Goal: Obtain resource: Download file/media

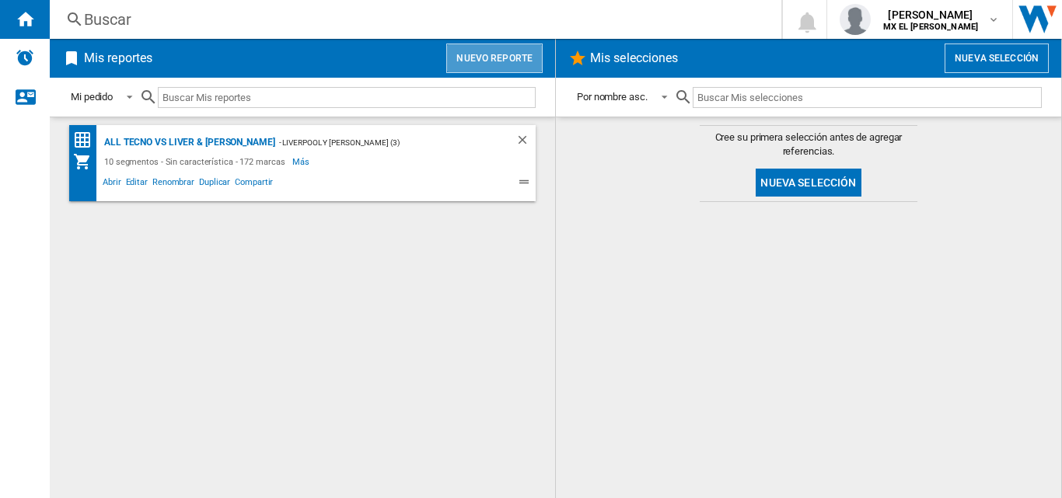
click at [512, 46] on button "Nuevo reporte" at bounding box center [494, 59] width 96 height 30
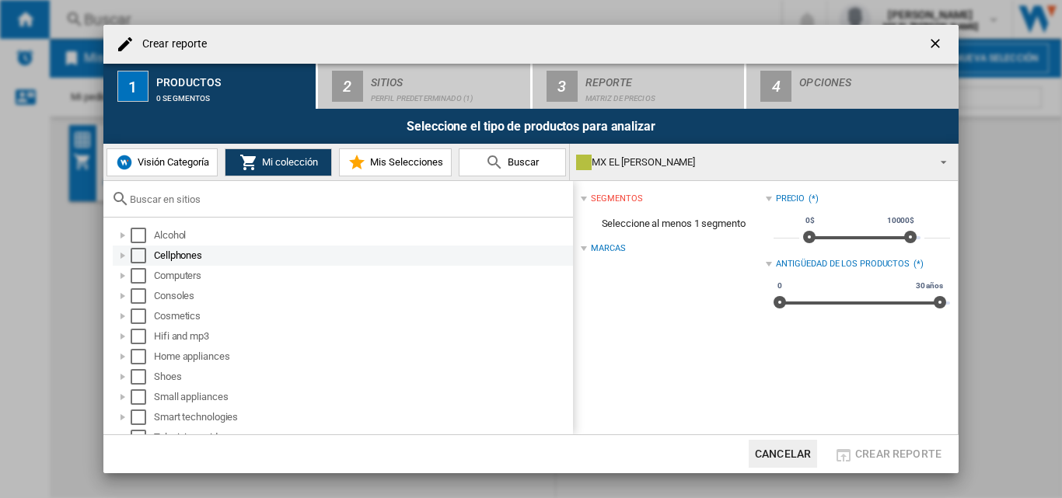
click at [140, 256] on div "Select" at bounding box center [139, 256] width 16 height 16
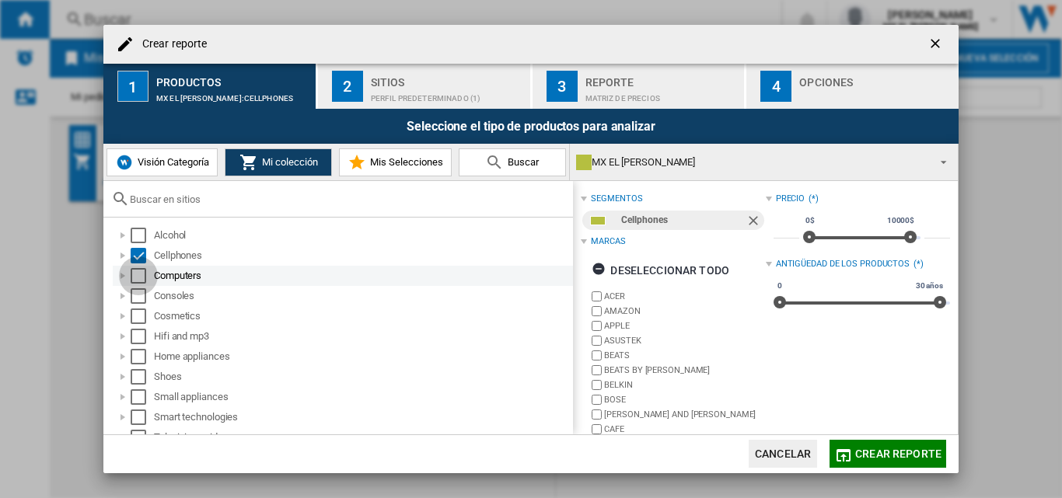
click at [139, 275] on div "Select" at bounding box center [139, 276] width 16 height 16
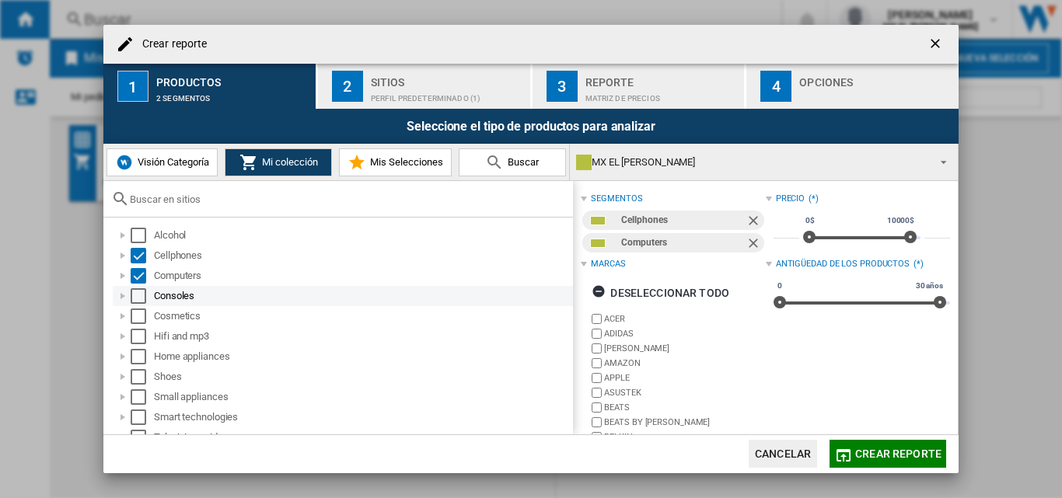
click at [138, 297] on div "Select" at bounding box center [139, 296] width 16 height 16
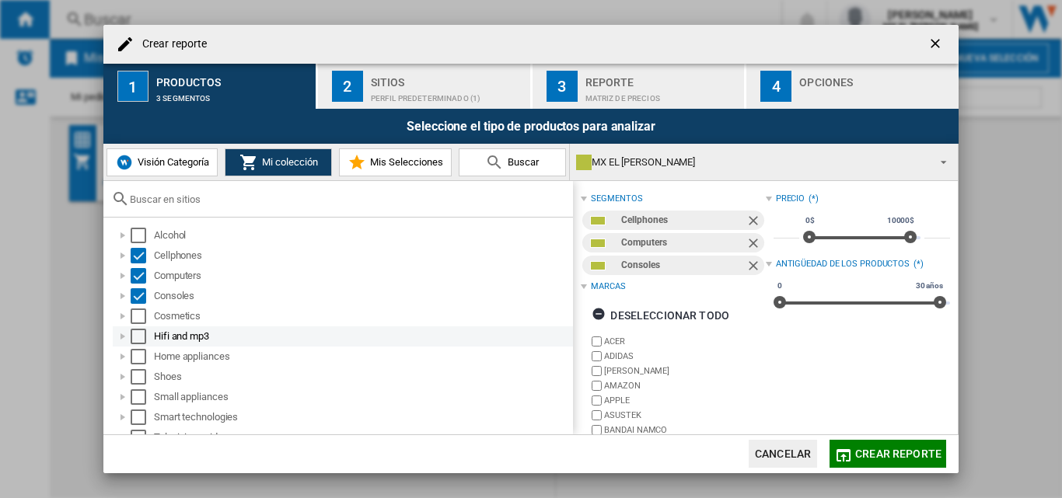
click at [134, 334] on div "Select" at bounding box center [139, 337] width 16 height 16
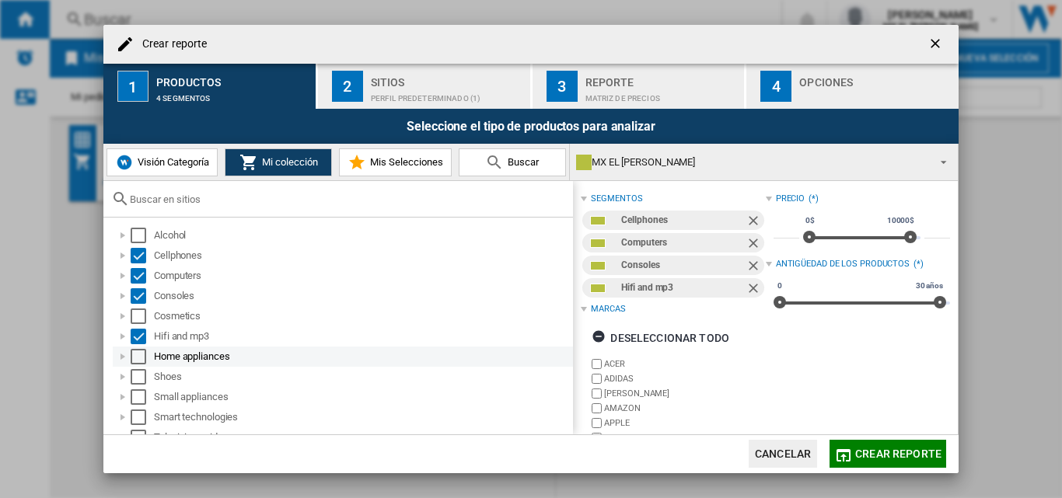
click at [133, 354] on div "Select" at bounding box center [139, 357] width 16 height 16
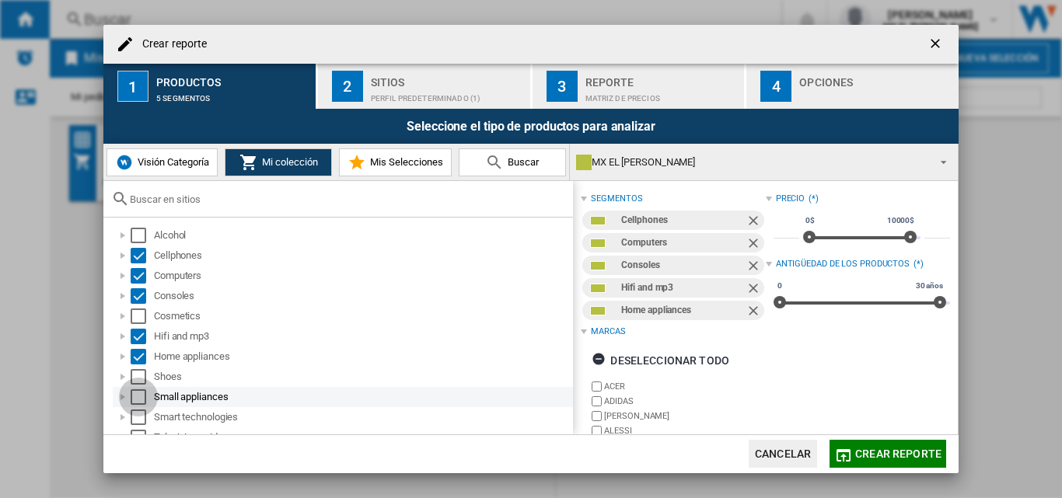
click at [137, 397] on div "Select" at bounding box center [139, 397] width 16 height 16
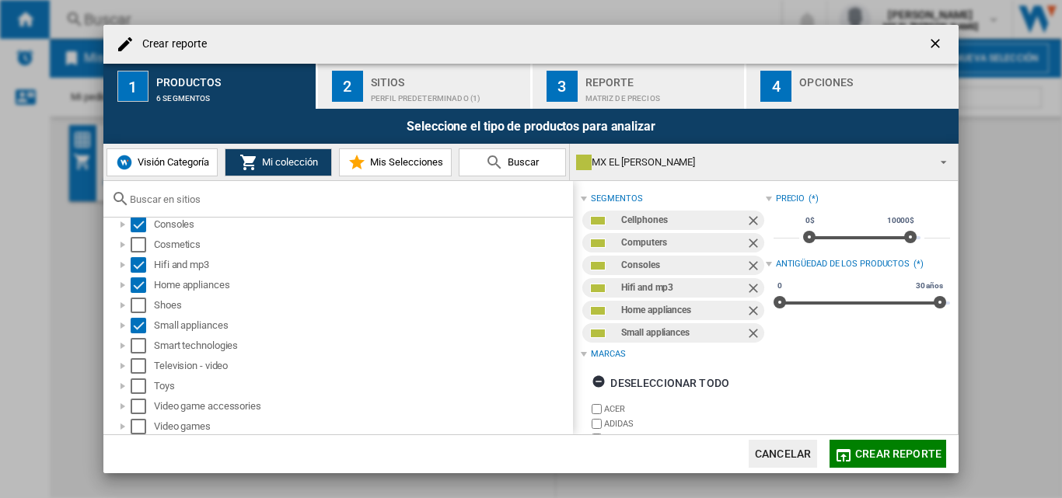
scroll to position [74, 0]
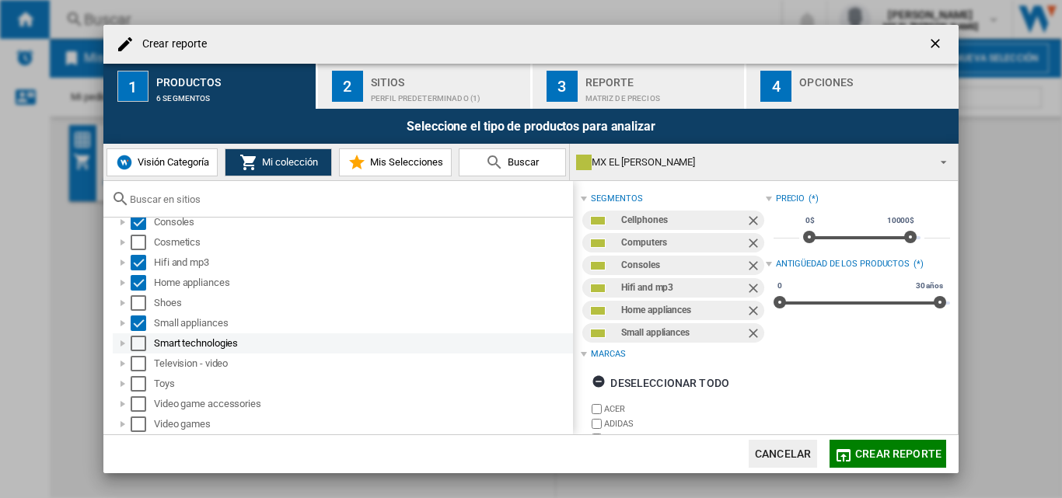
click at [131, 341] on div "Select" at bounding box center [139, 344] width 16 height 16
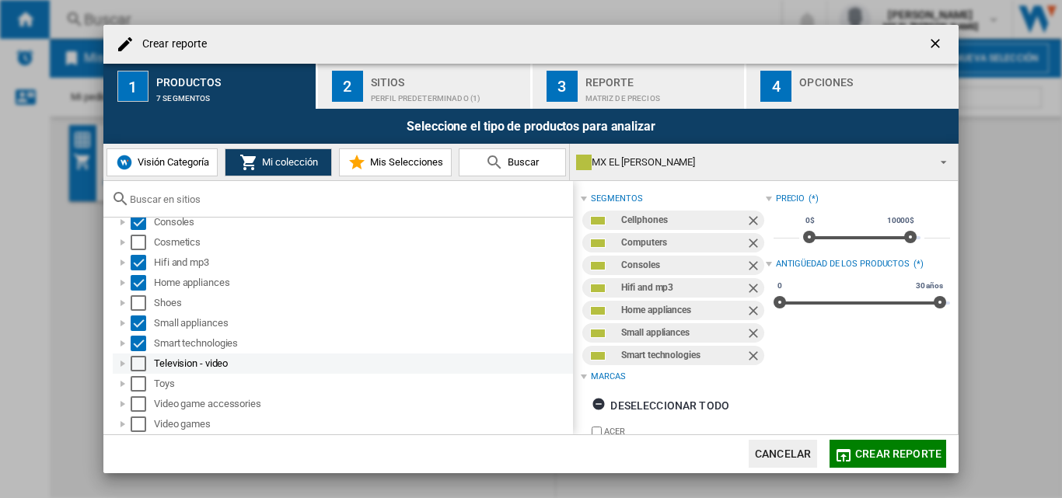
click at [136, 368] on div "Select" at bounding box center [139, 364] width 16 height 16
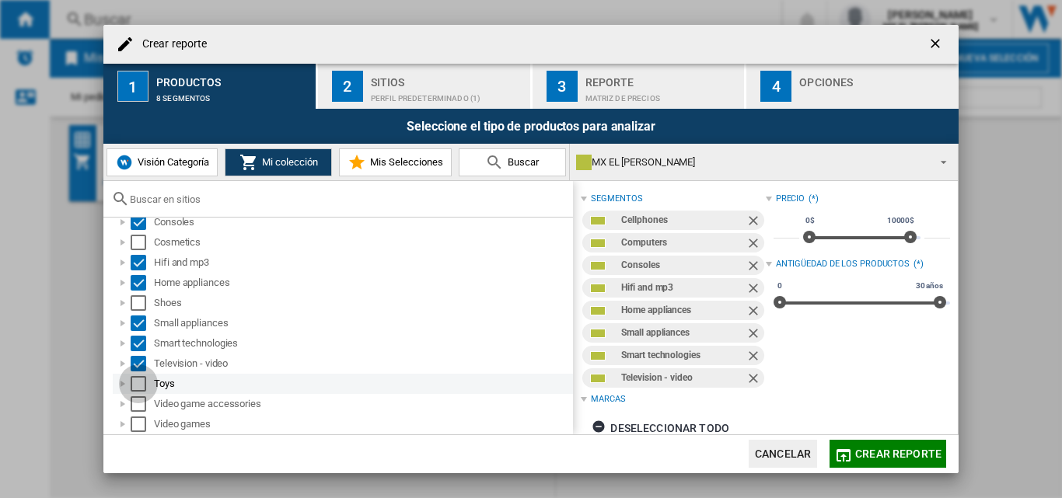
click at [136, 389] on div "Select" at bounding box center [139, 384] width 16 height 16
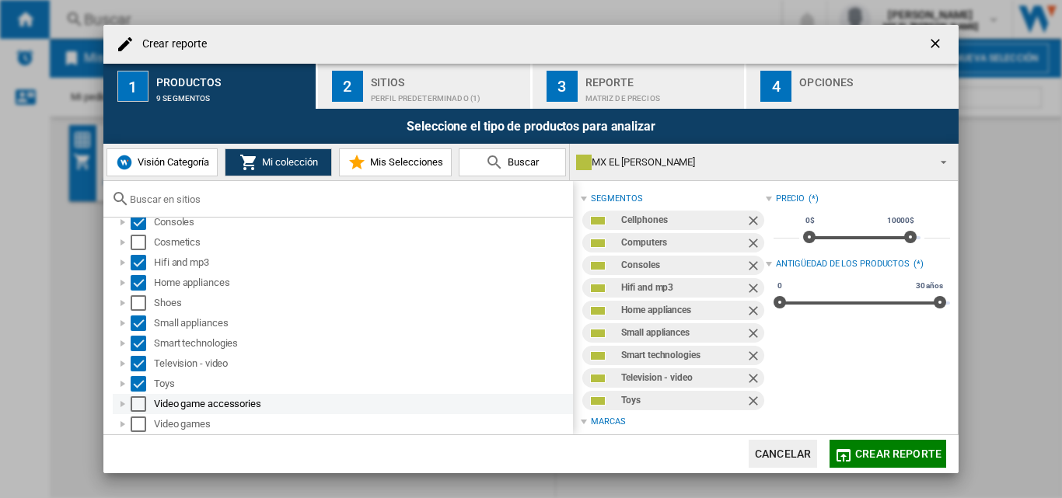
click at [136, 403] on div "Select" at bounding box center [139, 404] width 16 height 16
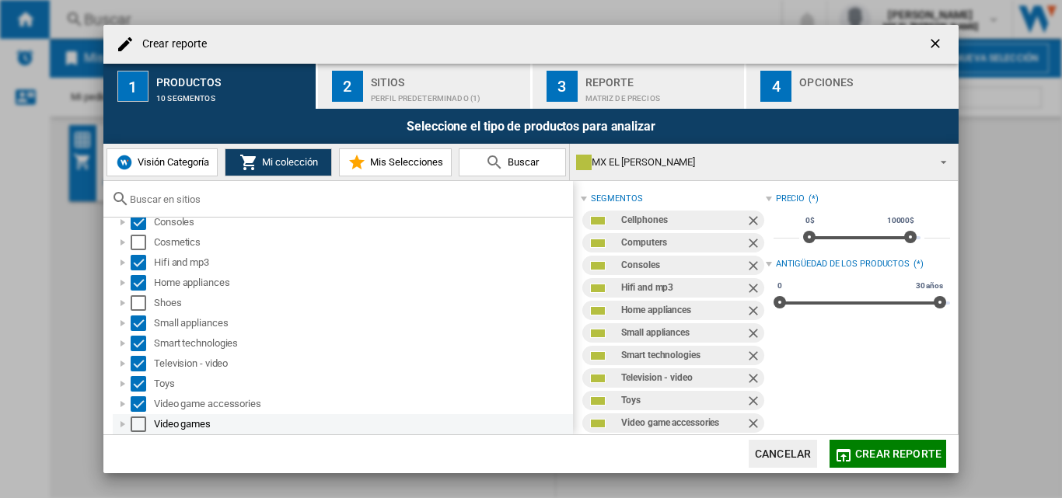
click at [138, 435] on md-dialog-actions "Cancelar Crear reporte" at bounding box center [530, 454] width 855 height 39
click at [138, 425] on div "Select" at bounding box center [139, 425] width 16 height 16
click at [405, 93] on div "Perfil predeterminado (1)" at bounding box center [447, 94] width 153 height 16
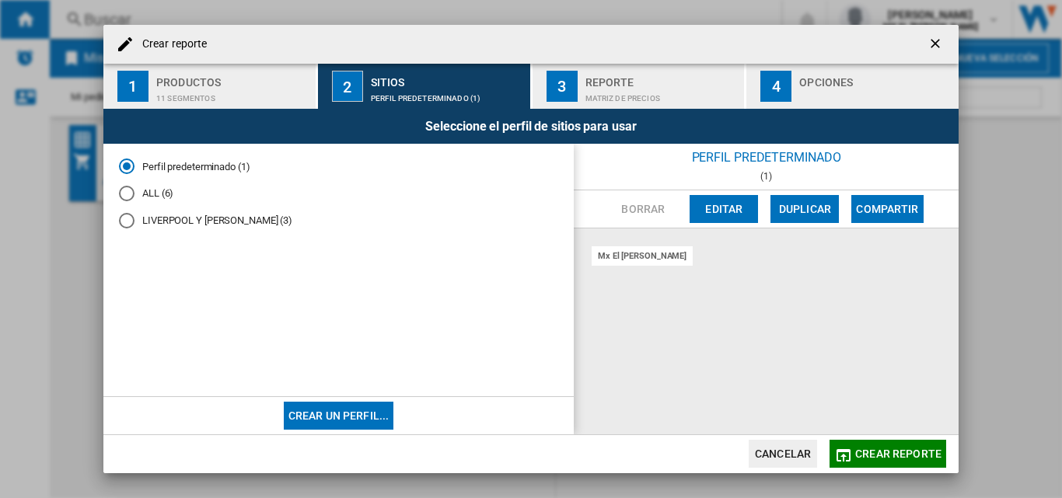
click at [128, 191] on div "ALL (6)" at bounding box center [127, 194] width 16 height 16
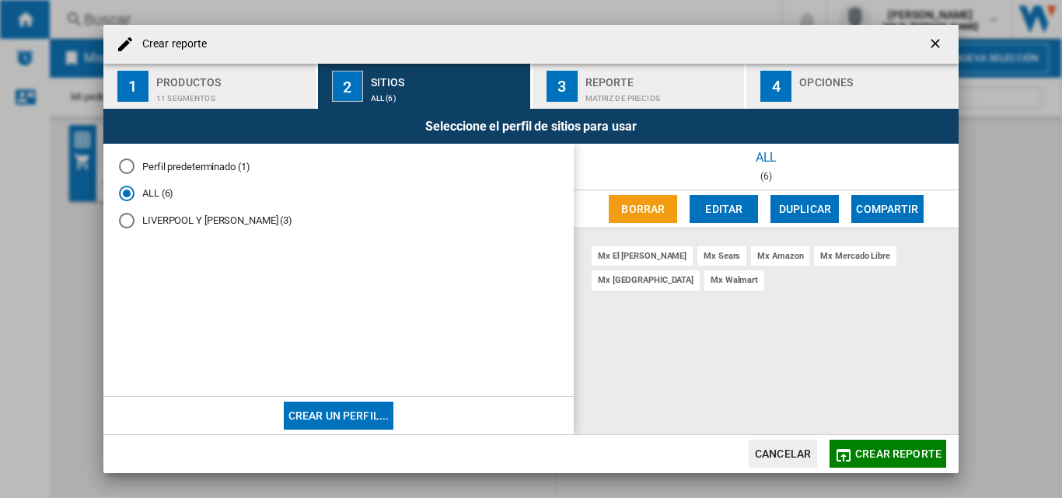
click at [583, 90] on button "3 Reporte Matriz de precios" at bounding box center [639, 86] width 214 height 45
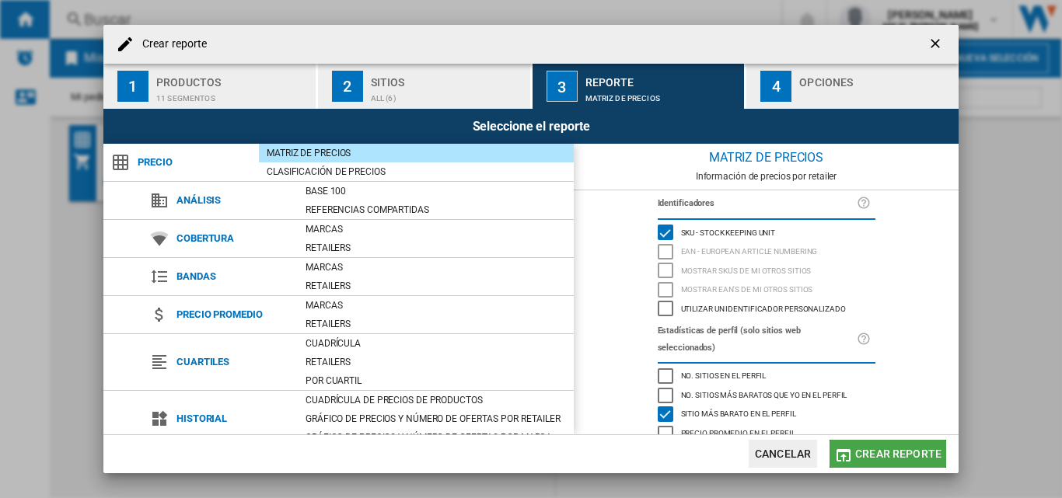
click at [899, 453] on span "Crear reporte" at bounding box center [898, 454] width 86 height 12
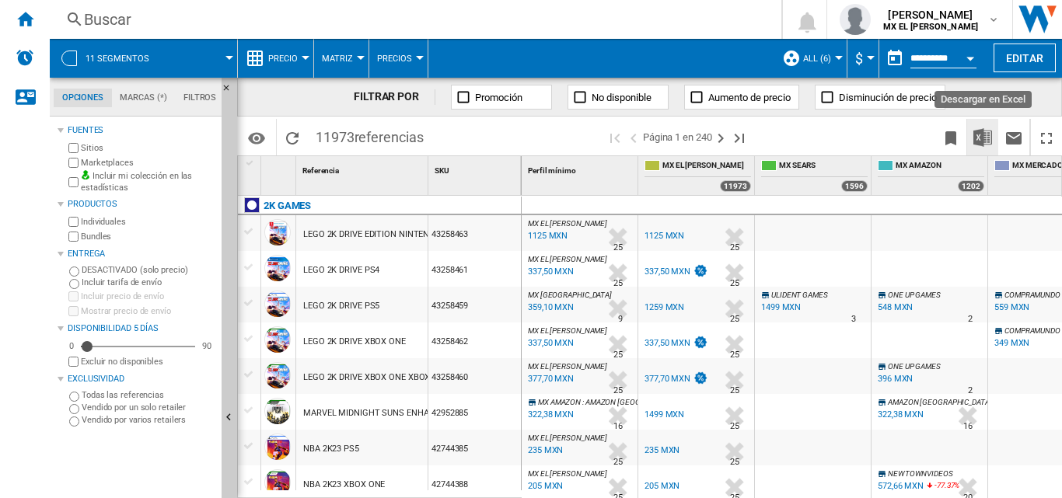
click at [988, 136] on img "Descargar en Excel" at bounding box center [982, 137] width 19 height 19
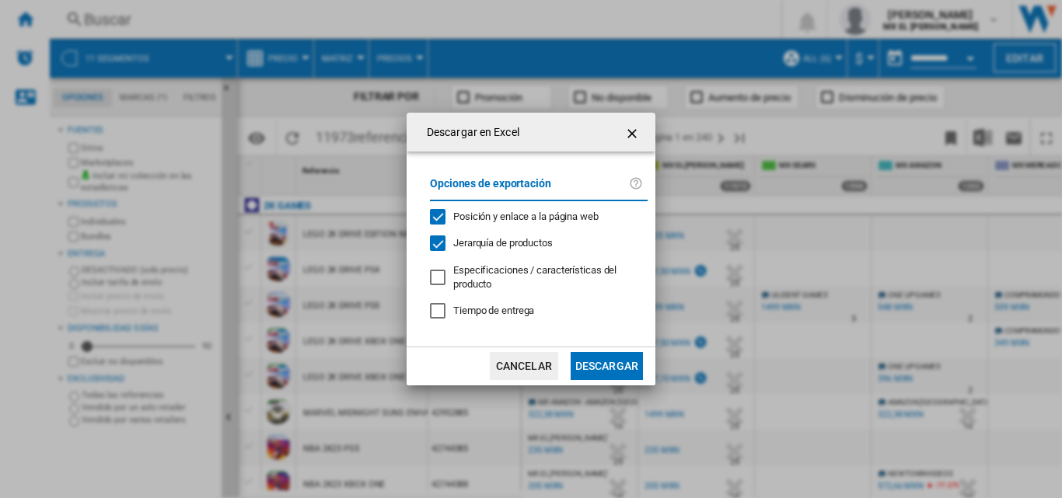
click at [602, 361] on button "Descargar" at bounding box center [607, 366] width 72 height 28
